Goal: Task Accomplishment & Management: Use online tool/utility

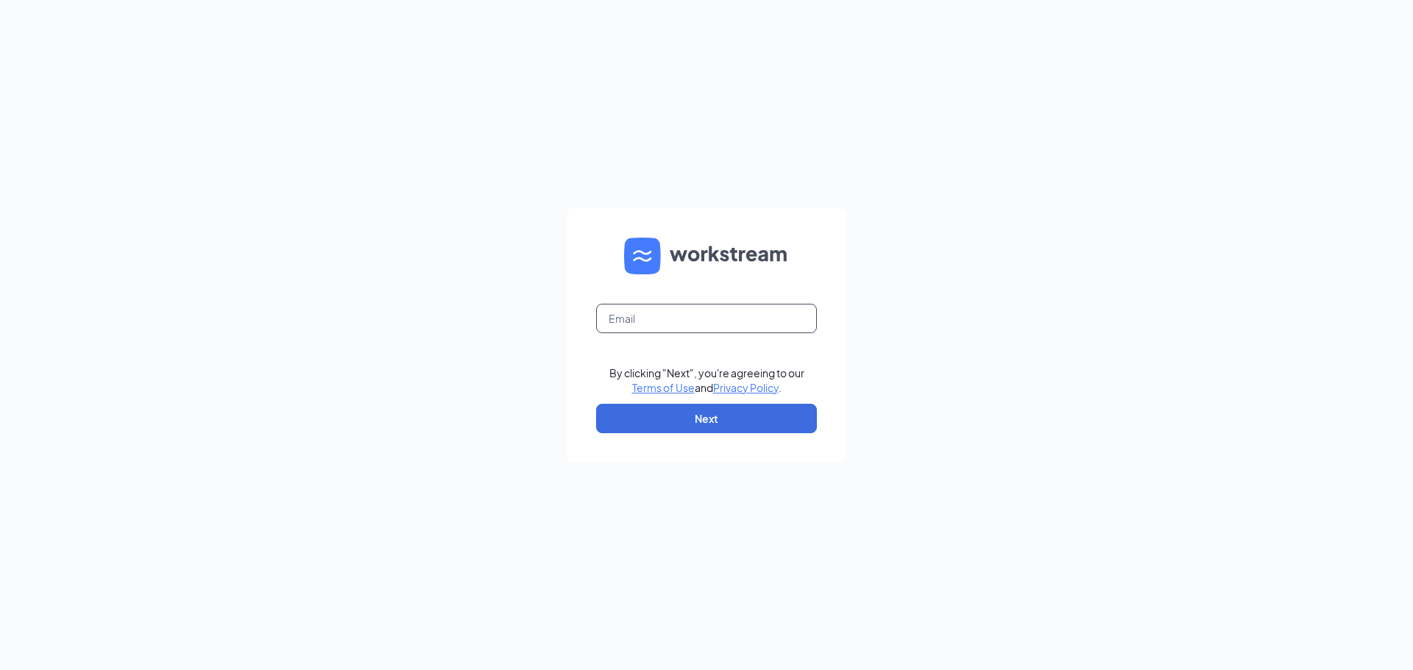
click at [699, 331] on input "text" at bounding box center [706, 318] width 221 height 29
type input "gjackels@outlook.com"
click at [704, 424] on button "Next" at bounding box center [706, 418] width 221 height 29
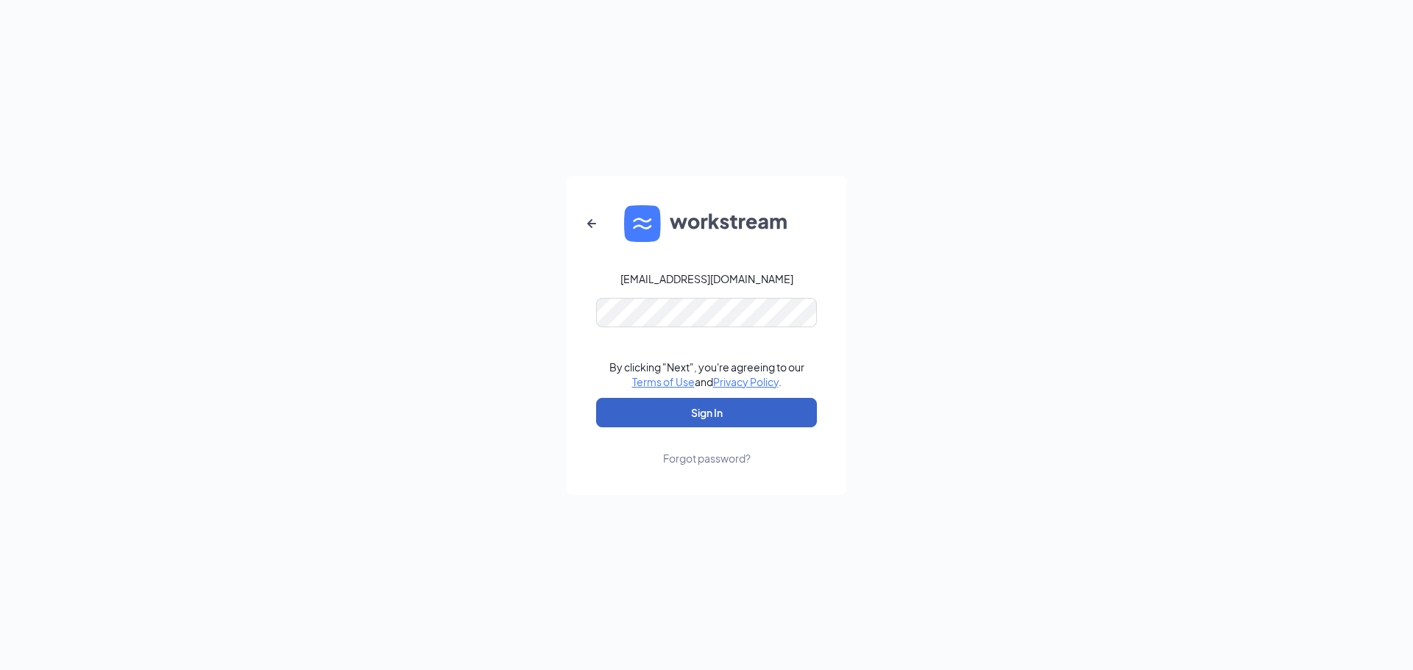
click at [705, 425] on button "Sign In" at bounding box center [706, 412] width 221 height 29
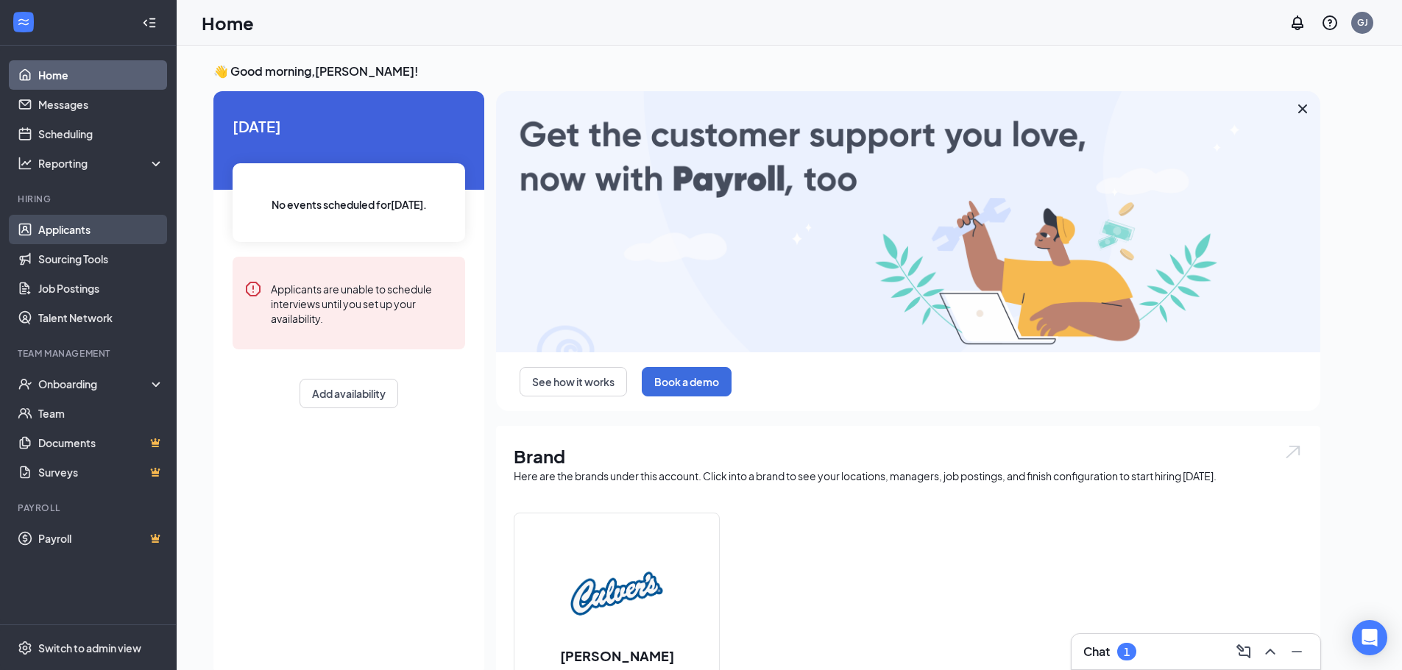
click at [103, 230] on link "Applicants" at bounding box center [101, 229] width 126 height 29
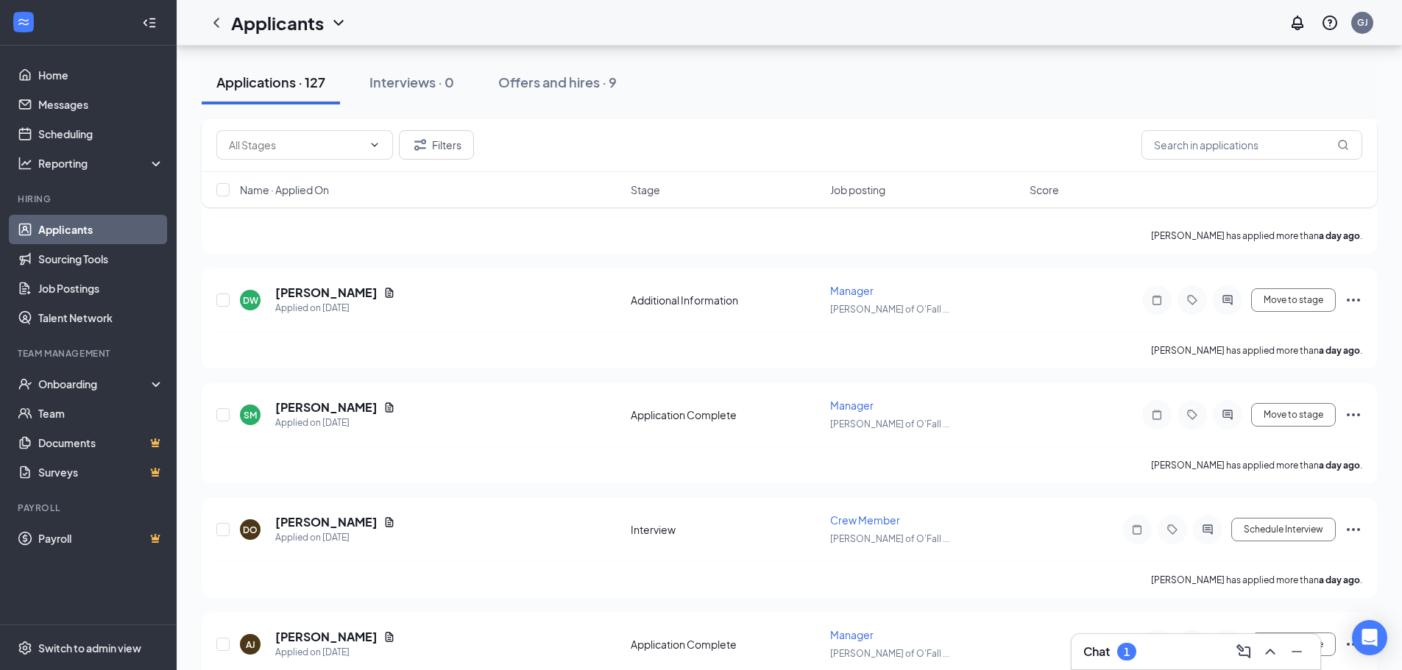
scroll to position [809, 0]
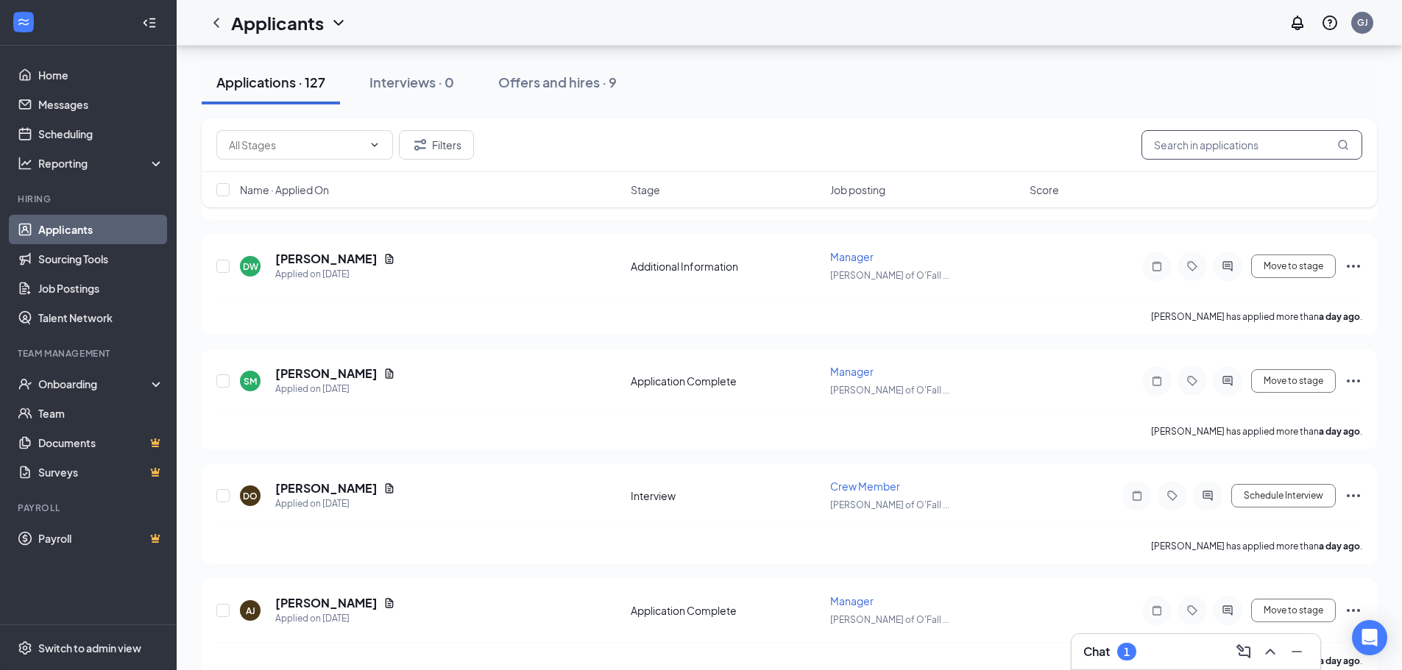
click at [1213, 138] on input "text" at bounding box center [1251, 144] width 221 height 29
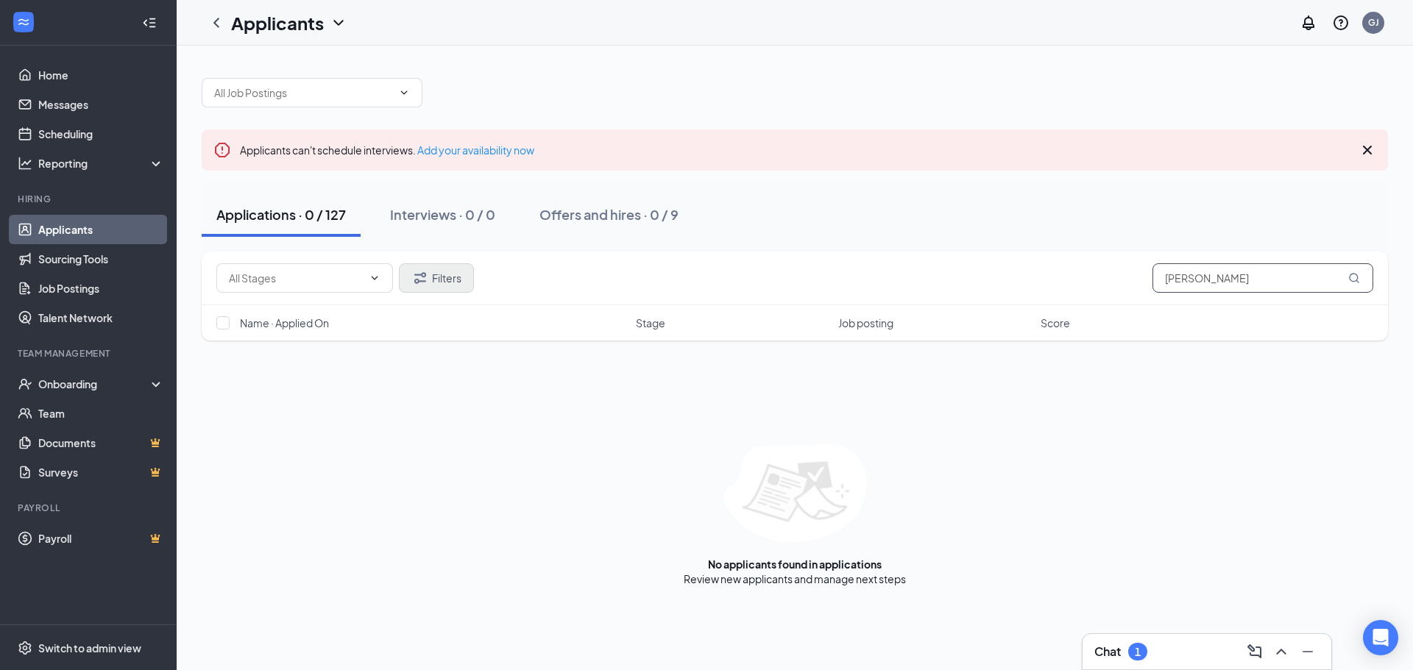
type input "[PERSON_NAME]"
click at [437, 280] on button "Filters" at bounding box center [436, 277] width 75 height 29
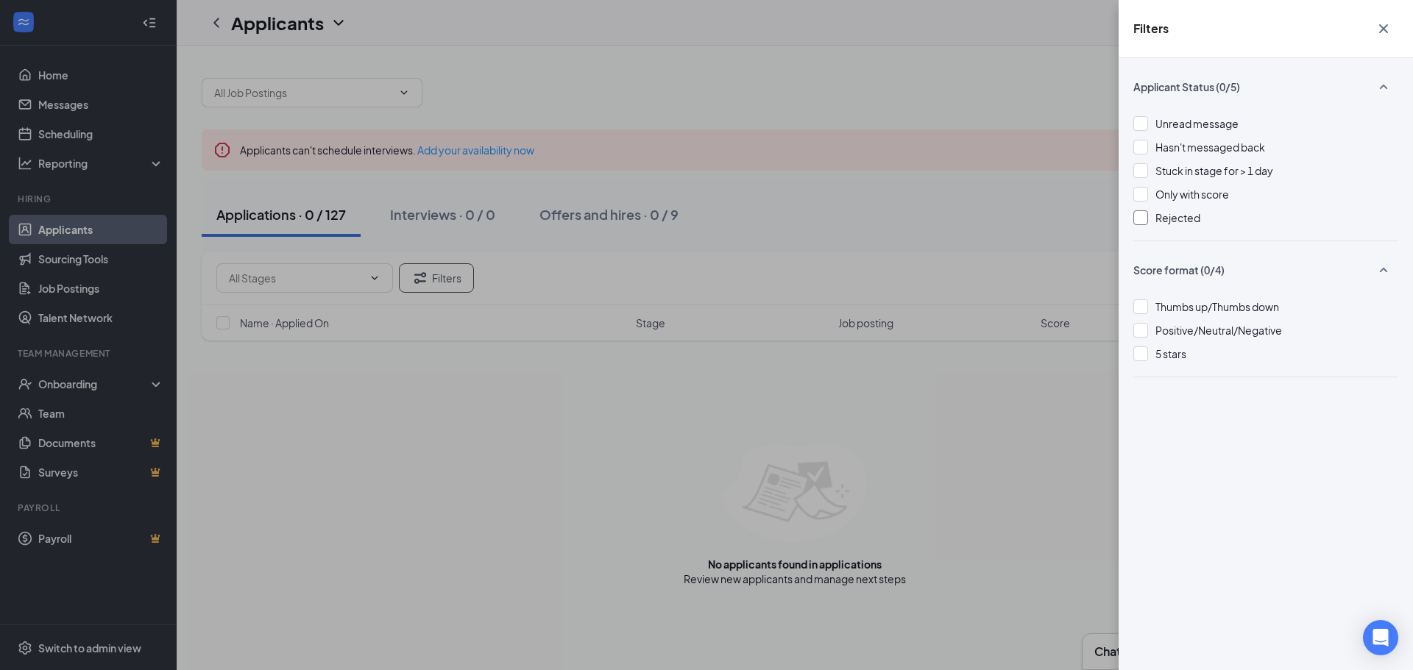
click at [1175, 217] on span "Rejected" at bounding box center [1177, 217] width 45 height 13
click at [765, 426] on div "Filters Applicant Status (1/5) Unread message Hasn't messaged back Stuck in sta…" at bounding box center [706, 335] width 1413 height 670
click at [718, 264] on div "Filters Applicant Status (1/5) Unread message Hasn't messaged back Stuck in sta…" at bounding box center [706, 335] width 1413 height 670
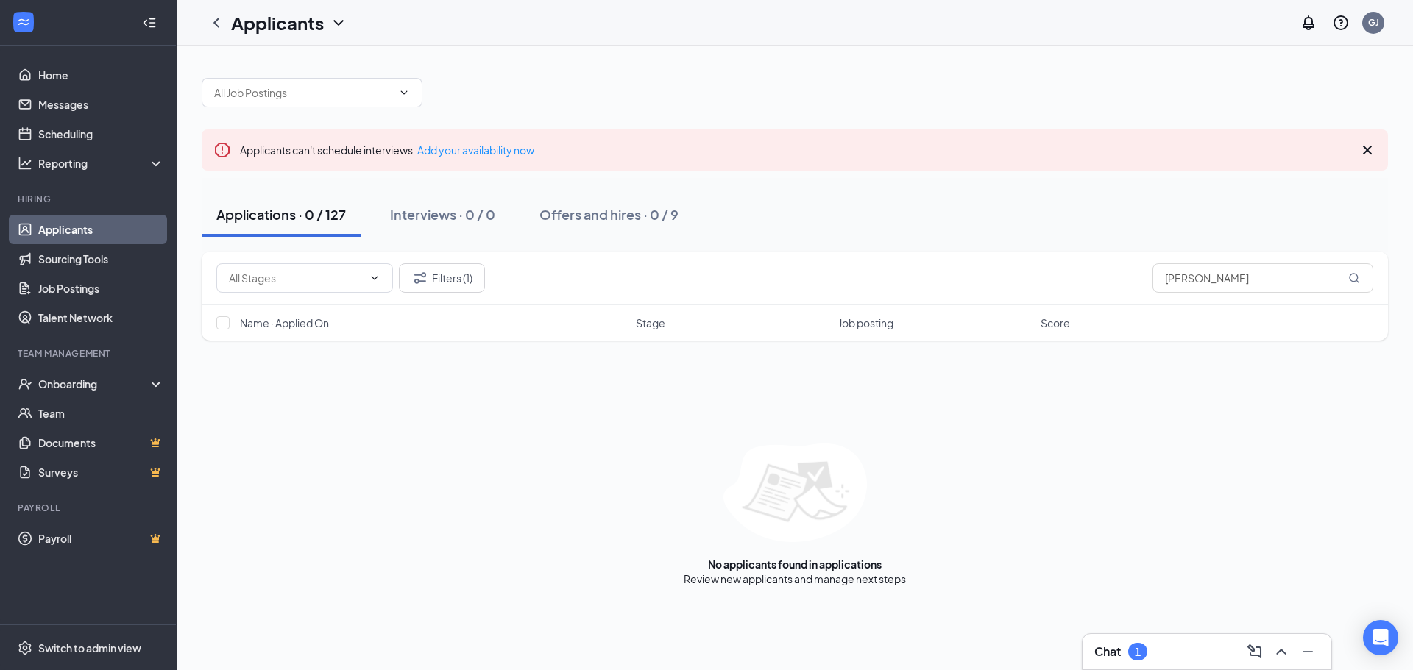
click at [105, 226] on link "Applicants" at bounding box center [101, 229] width 126 height 29
